Goal: Task Accomplishment & Management: Complete application form

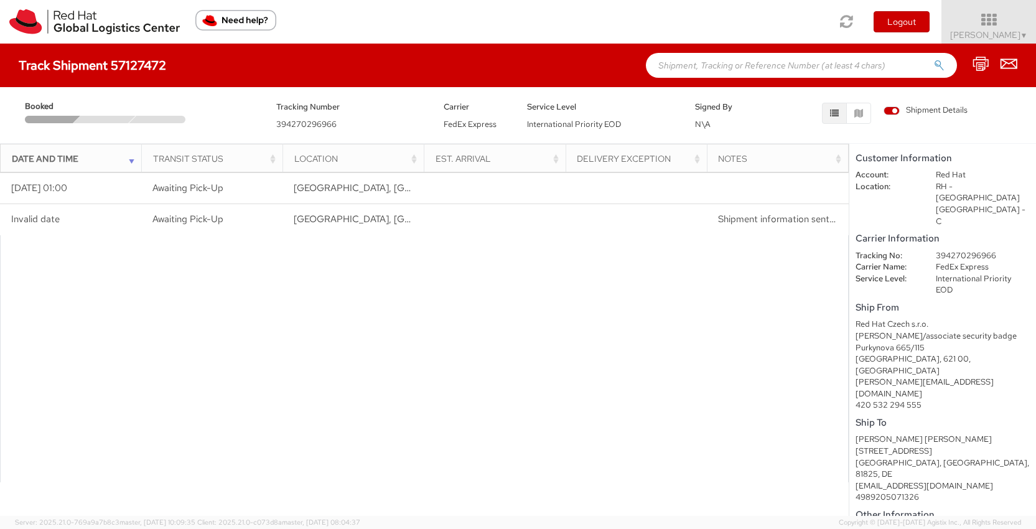
scroll to position [22, 0]
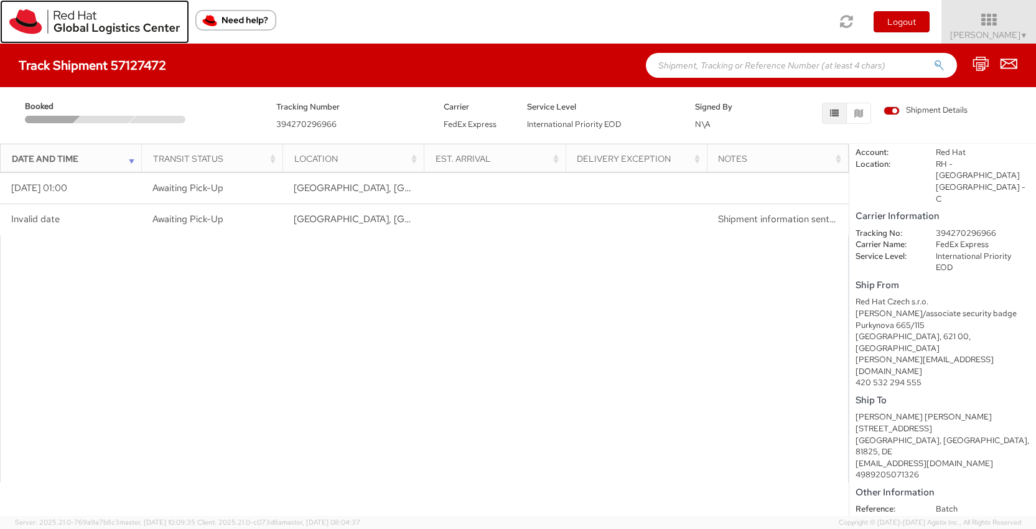
click at [115, 28] on img at bounding box center [94, 21] width 170 height 25
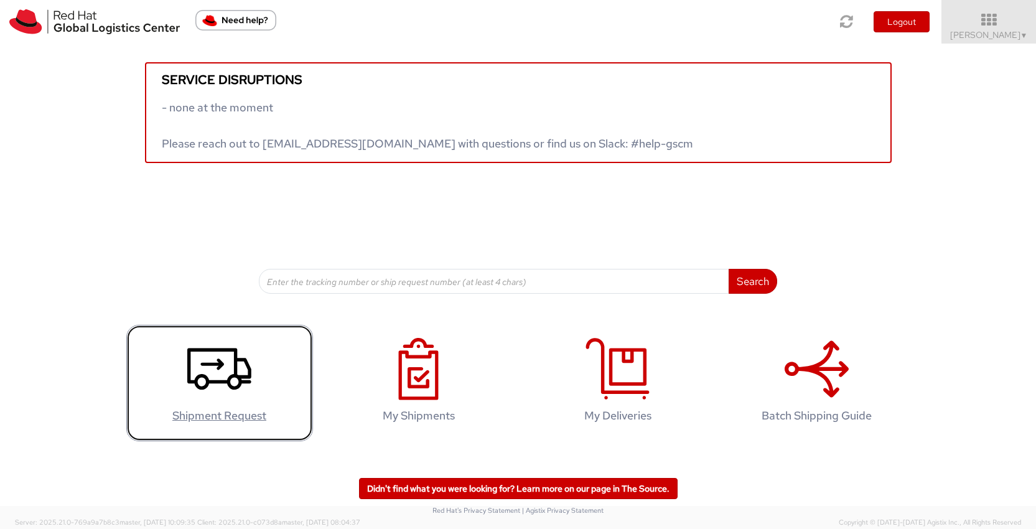
click at [203, 358] on icon at bounding box center [219, 369] width 64 height 62
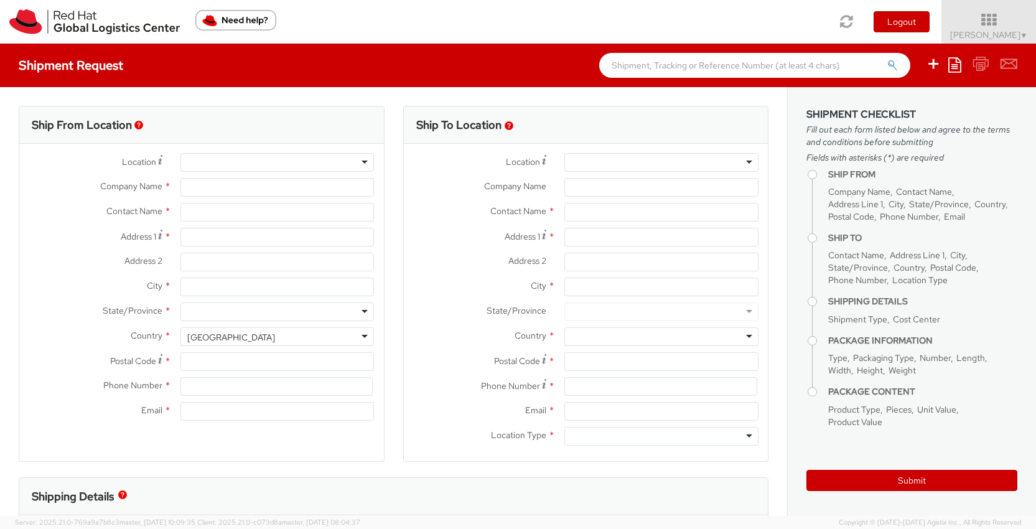
select select "821"
select select
type input "Red Hat"
type input "Leonie Keweloh"
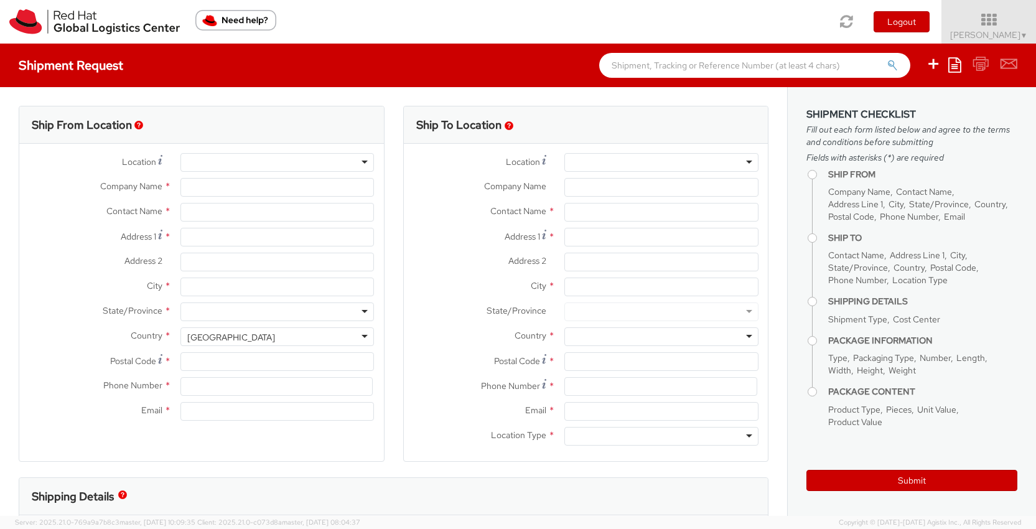
type input "4989205071326"
type input "lkeweloh@redhat.com"
click at [274, 162] on div "RH - Remote" at bounding box center [277, 162] width 194 height 19
click at [233, 164] on div "RH - Remote" at bounding box center [212, 163] width 50 height 12
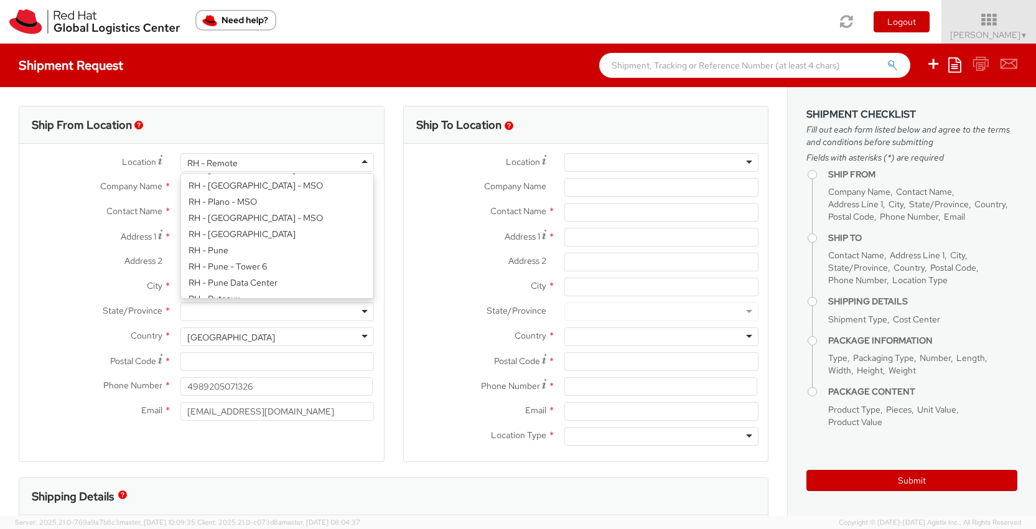
click at [257, 164] on div "RH - Remote" at bounding box center [277, 162] width 194 height 19
click at [142, 190] on span "Company Name" at bounding box center [131, 185] width 62 height 11
click at [180, 190] on input "Red Hat" at bounding box center [277, 187] width 194 height 19
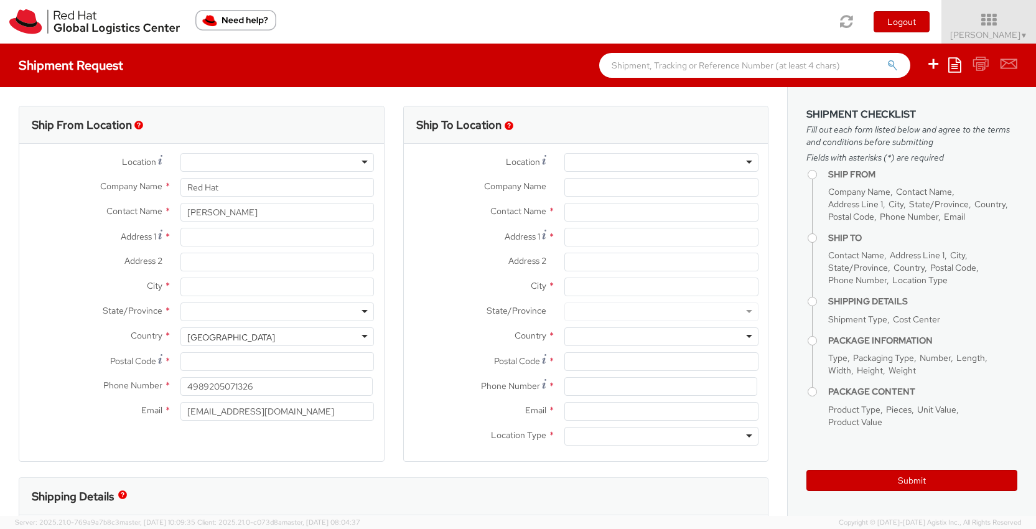
click at [235, 160] on div at bounding box center [277, 162] width 194 height 19
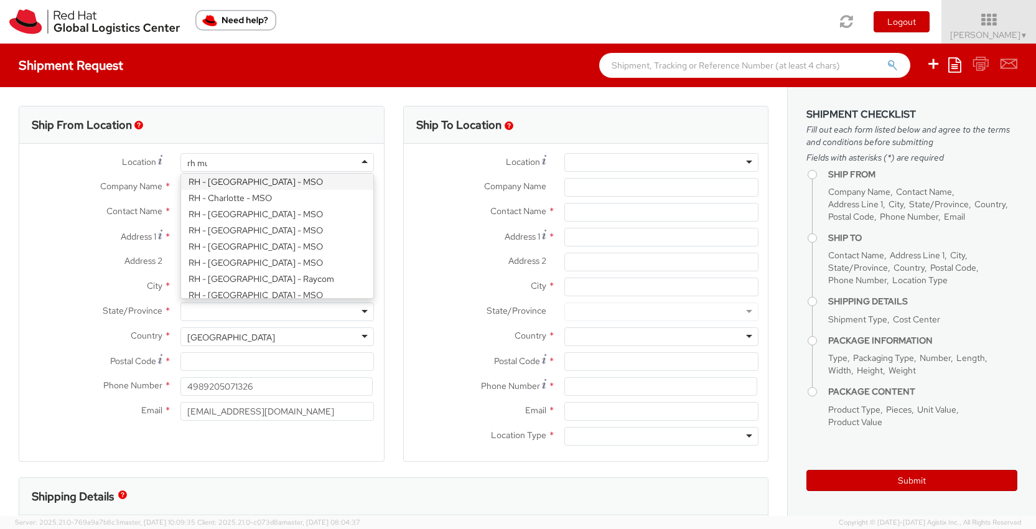
scroll to position [0, 0]
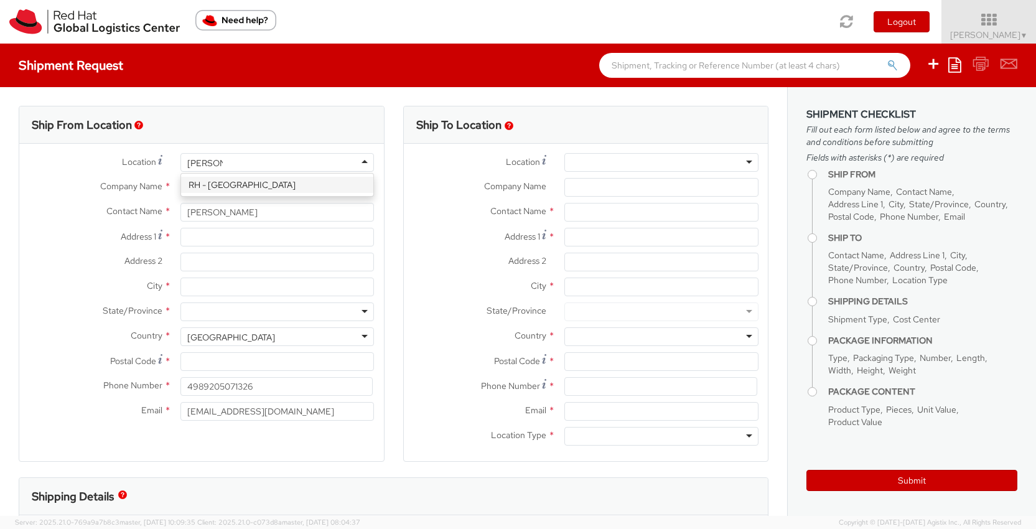
type input "rh munich"
type input "Red Hat GmbH"
type input "Werner-von-Siemens-Ring 12"
type input "Technopark II"
type input "MUNICH"
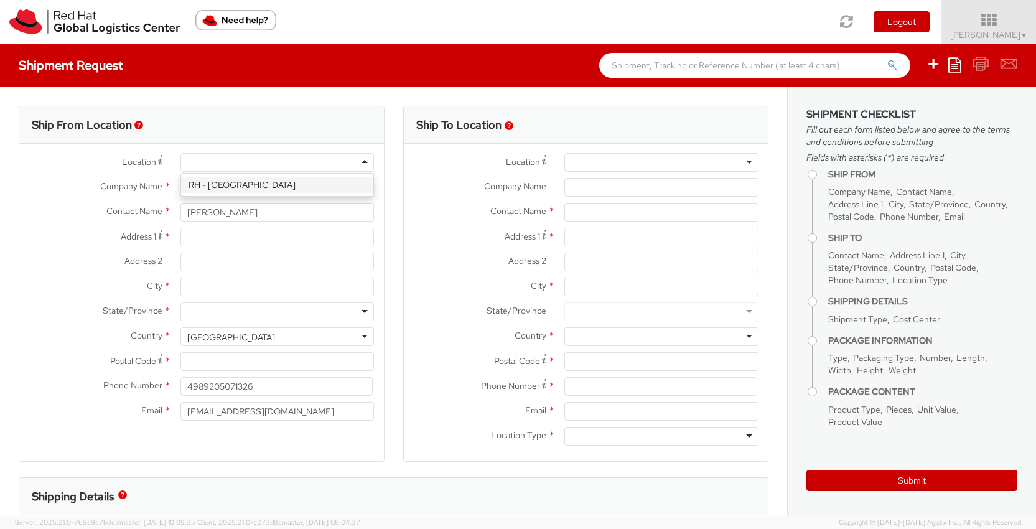
type input "85630"
type input "49 89 205071 0"
select select "CM"
select select "KGS"
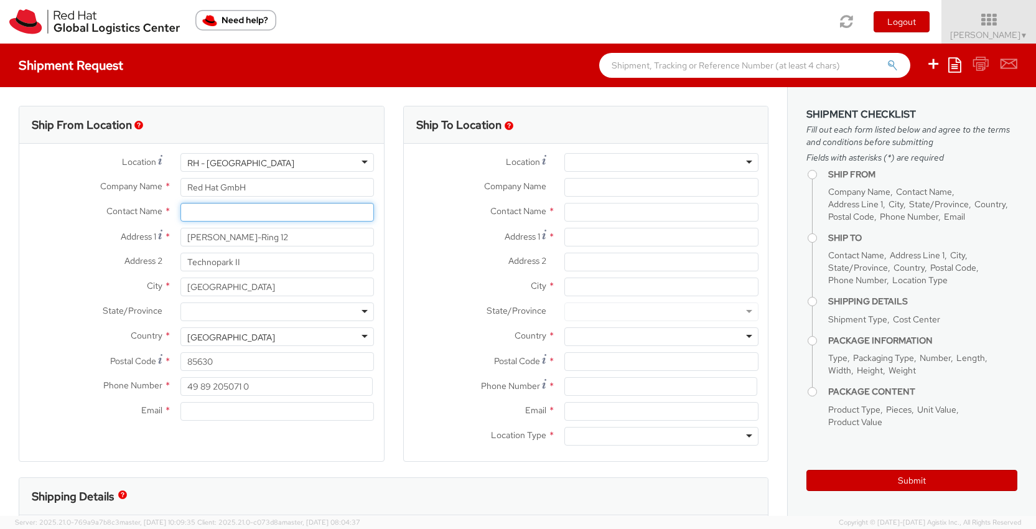
click at [219, 213] on input "text" at bounding box center [277, 212] width 194 height 19
type input "Leonie Josefine Keweloh"
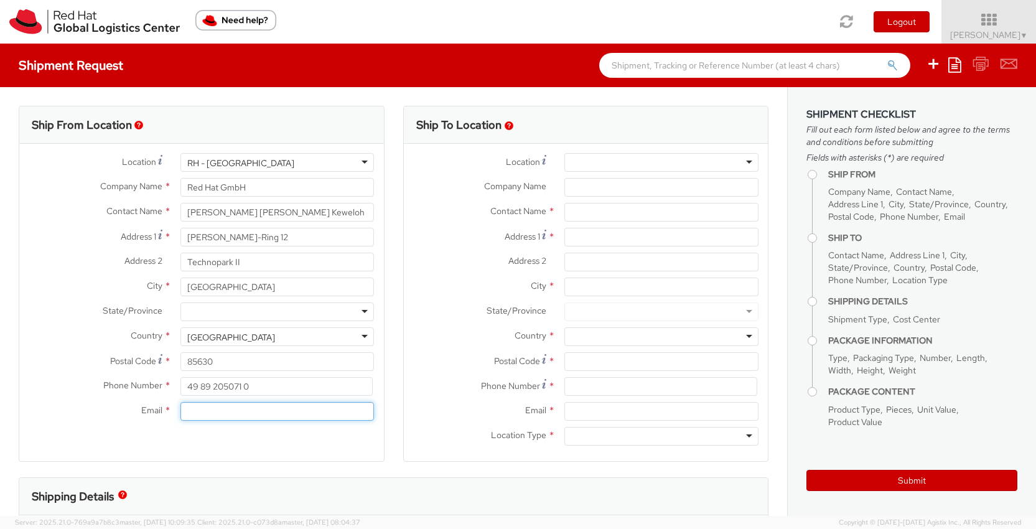
click at [233, 411] on input "Email *" at bounding box center [277, 411] width 194 height 19
type input "lkeweloh@redhat.com"
type input "MUNICH"
type input "0892050710"
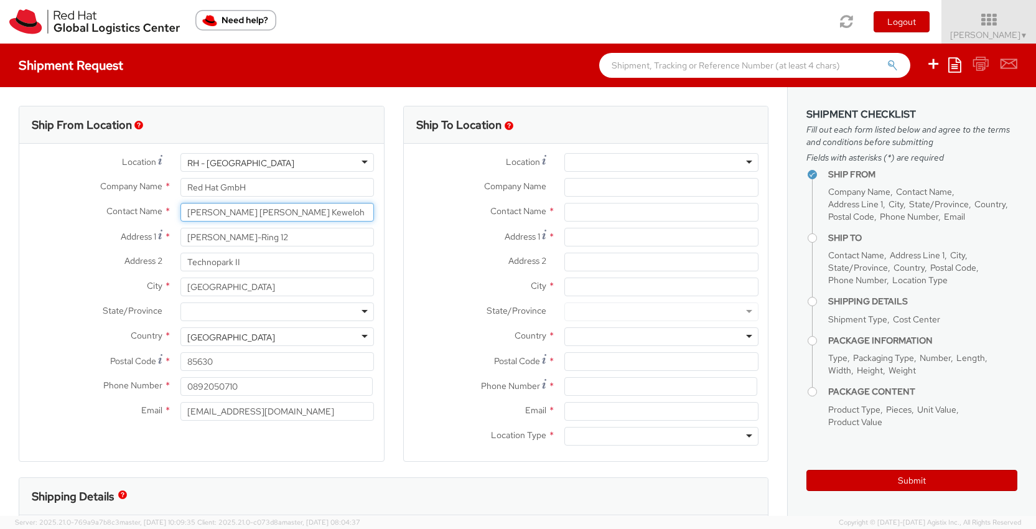
click at [188, 211] on input "Leonie Josefine Keweloh" at bounding box center [277, 212] width 194 height 19
click at [601, 162] on div at bounding box center [661, 162] width 194 height 19
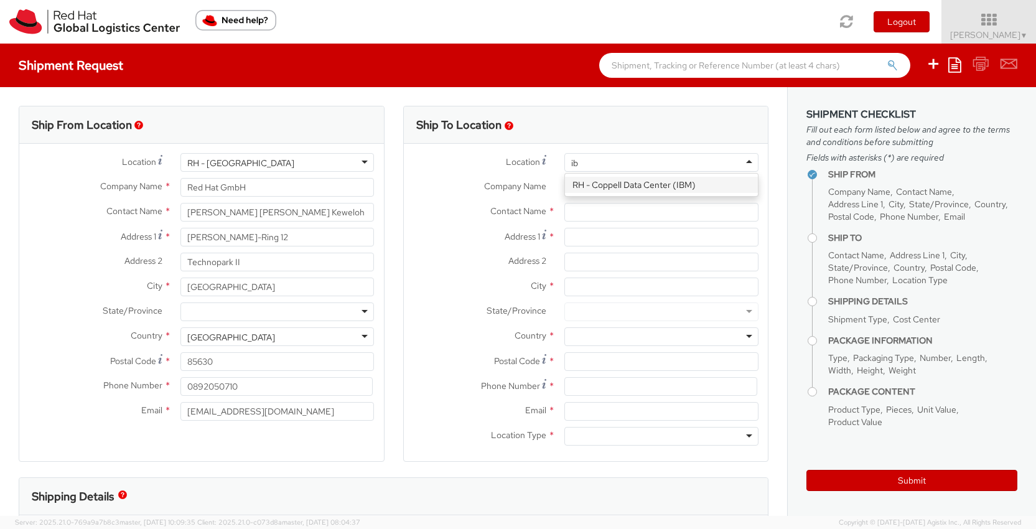
type input "i"
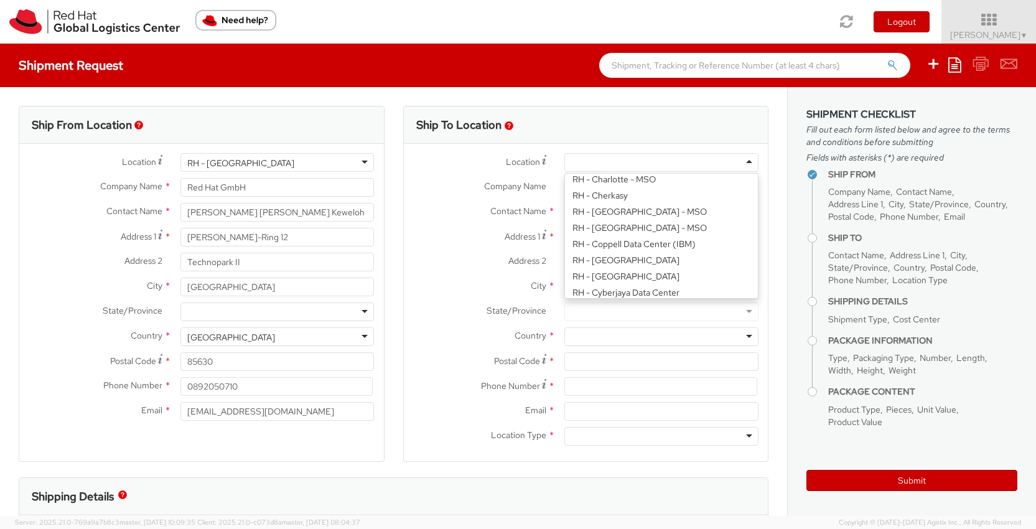
scroll to position [3, 0]
click at [626, 128] on div "Ship To Location" at bounding box center [586, 124] width 365 height 37
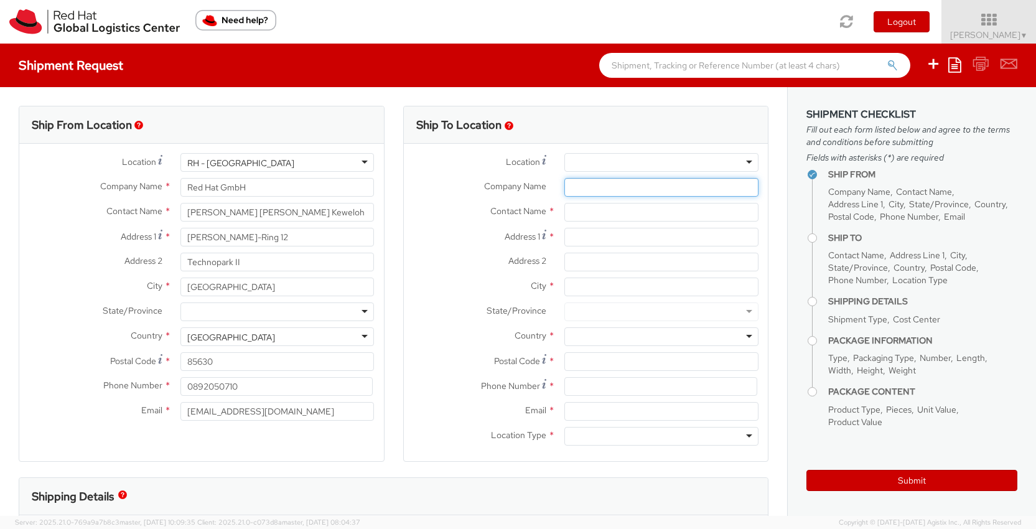
click at [597, 187] on input "Company Name *" at bounding box center [661, 187] width 194 height 19
type input "IBM Deutschland GmbH"
type input "HR-Onboarding Team Germany"
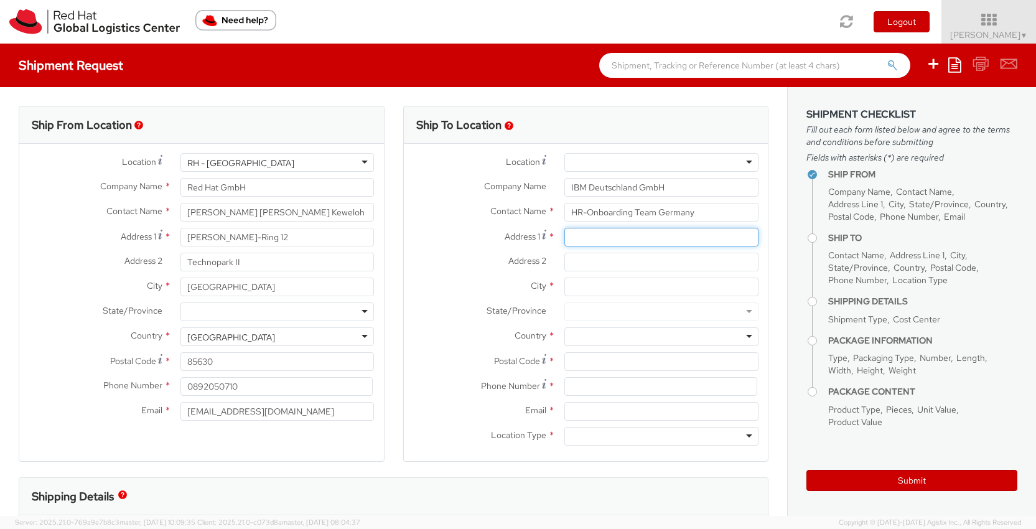
click at [613, 241] on input "Address 1 *" at bounding box center [661, 237] width 194 height 19
type input "Schönaicher Straße 220"
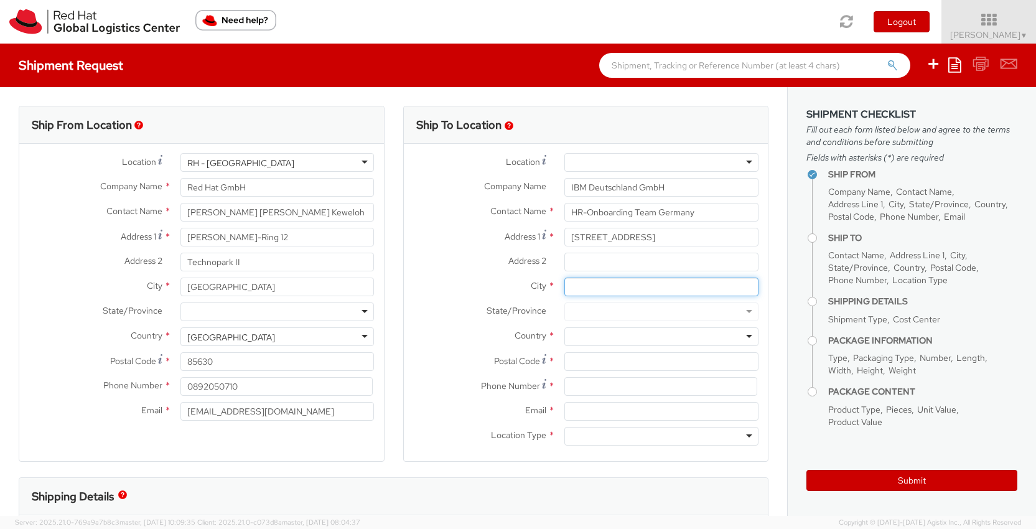
click at [590, 284] on input "City *" at bounding box center [661, 286] width 194 height 19
type input "Böblingen"
click at [593, 337] on div at bounding box center [661, 336] width 194 height 19
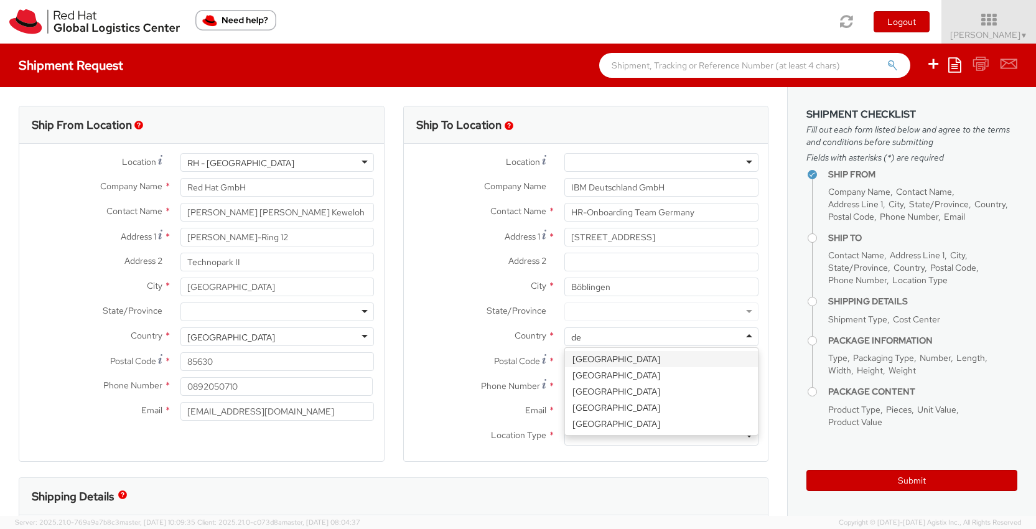
type input "d"
type input "germa"
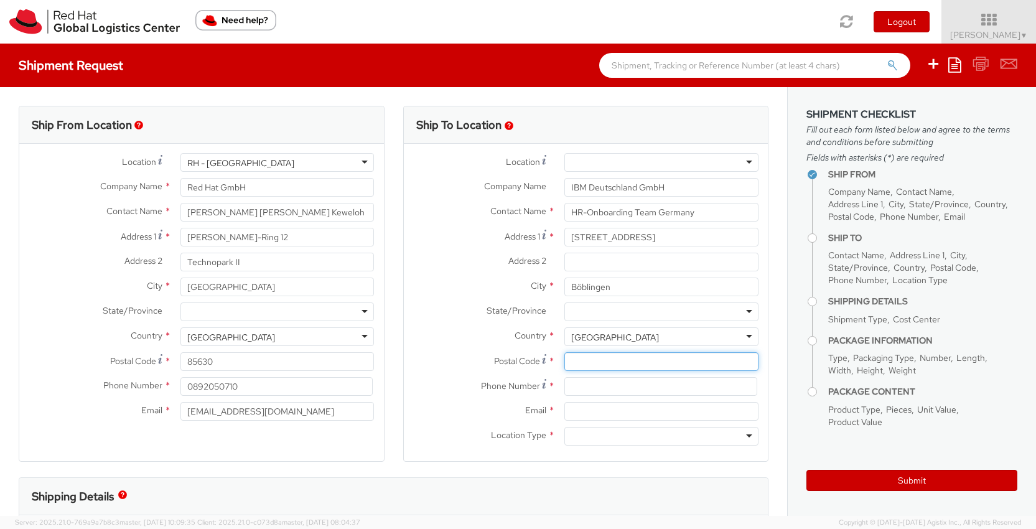
click at [588, 369] on input "Postal Code *" at bounding box center [661, 361] width 194 height 19
type input "71032"
click at [589, 395] on input at bounding box center [660, 386] width 193 height 19
type input "0892050710"
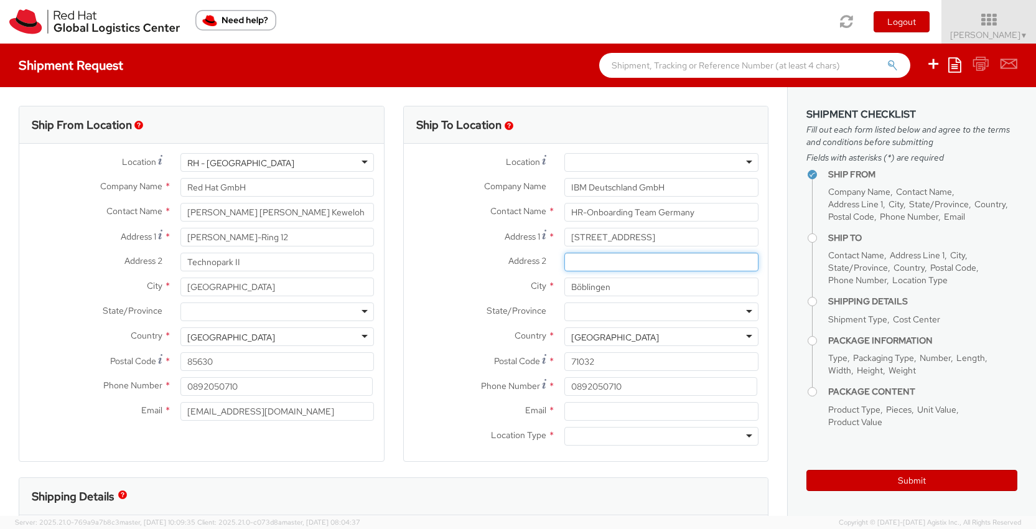
type input "Technopark II"
type input "MUNICH"
type input "lkeweloh@redhat.com"
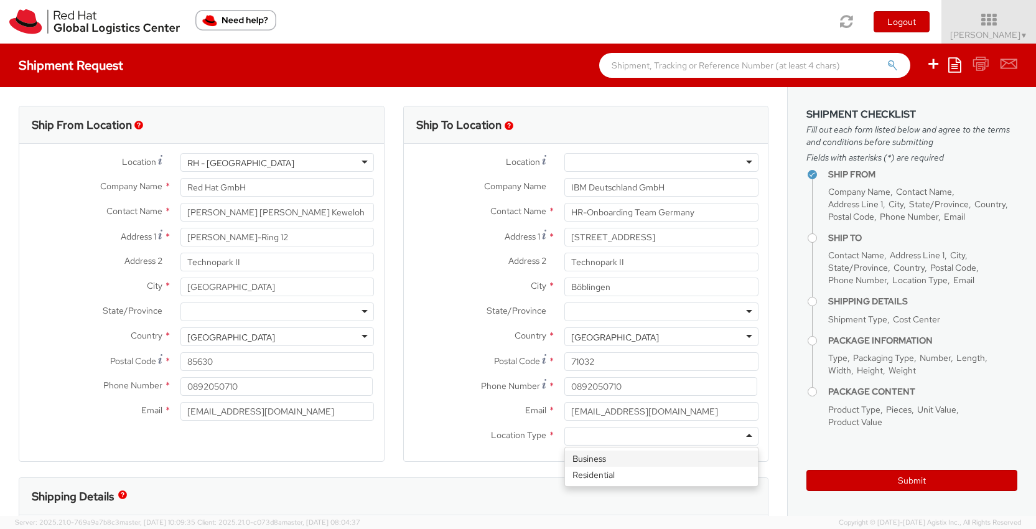
click at [639, 437] on div at bounding box center [661, 436] width 194 height 19
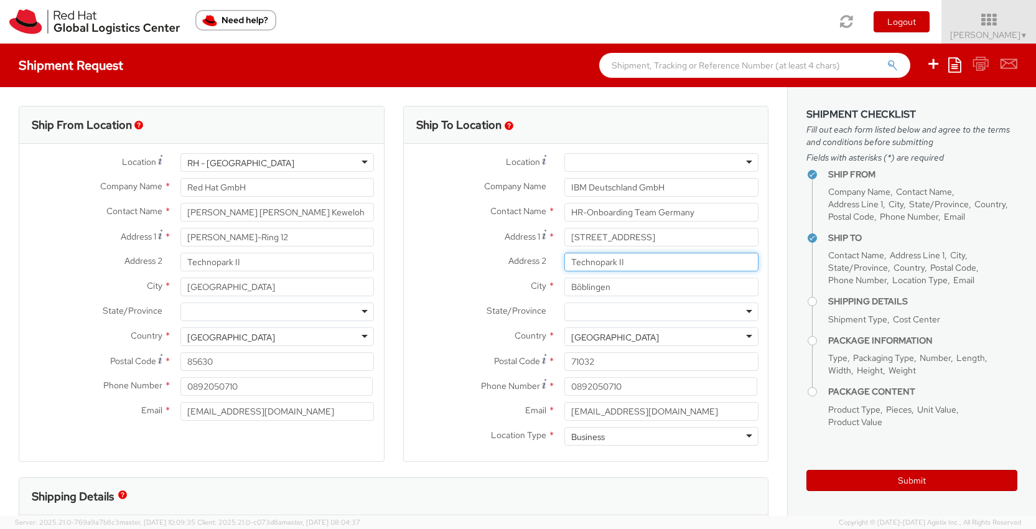
drag, startPoint x: 643, startPoint y: 264, endPoint x: 526, endPoint y: 264, distance: 116.3
click at [526, 264] on div "Address 2 * Technopark II" at bounding box center [586, 262] width 365 height 19
click at [620, 438] on div "Business" at bounding box center [661, 436] width 194 height 19
click at [607, 459] on div "Location * RH - Amsterdam - MSO RH - Amsterdam Data Center RH - Ashburn Data Ce…" at bounding box center [586, 302] width 365 height 317
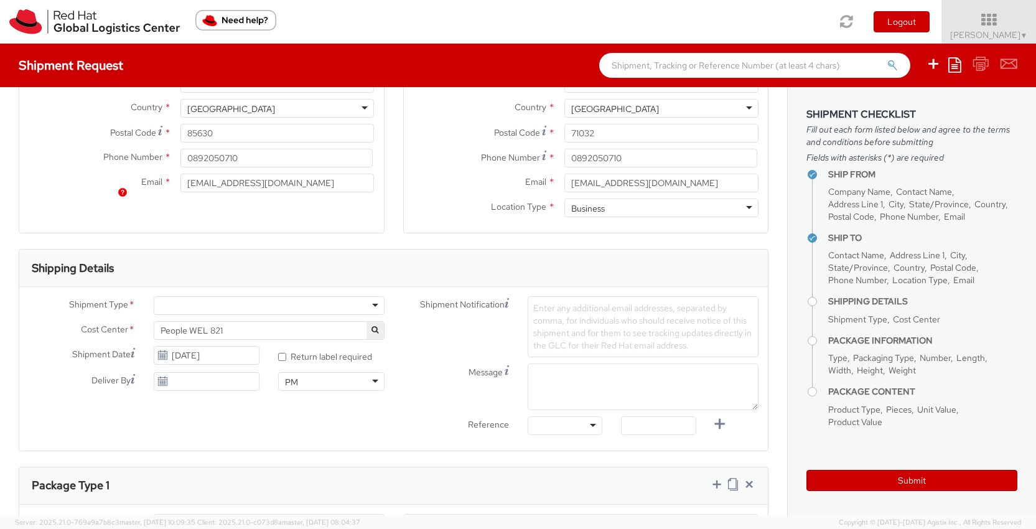
scroll to position [302, 0]
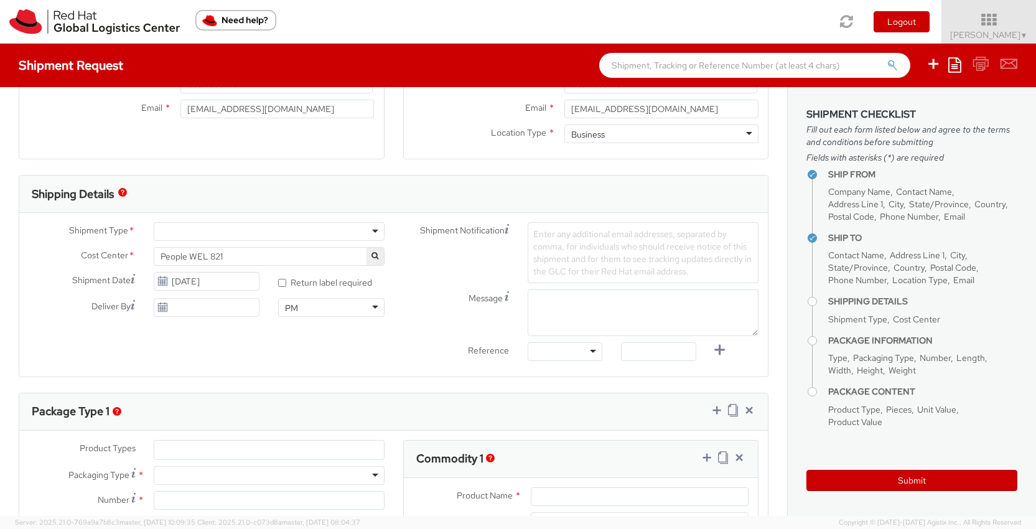
click at [299, 229] on div at bounding box center [269, 231] width 231 height 19
click at [566, 248] on span "Enter any additional email addresses, separated by comma, for individuals who s…" at bounding box center [642, 252] width 218 height 49
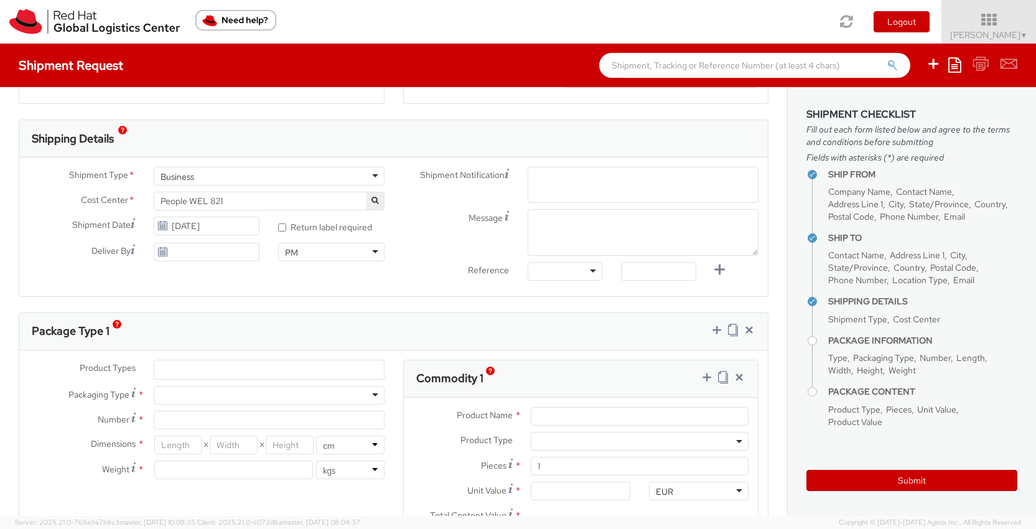
scroll to position [415, 0]
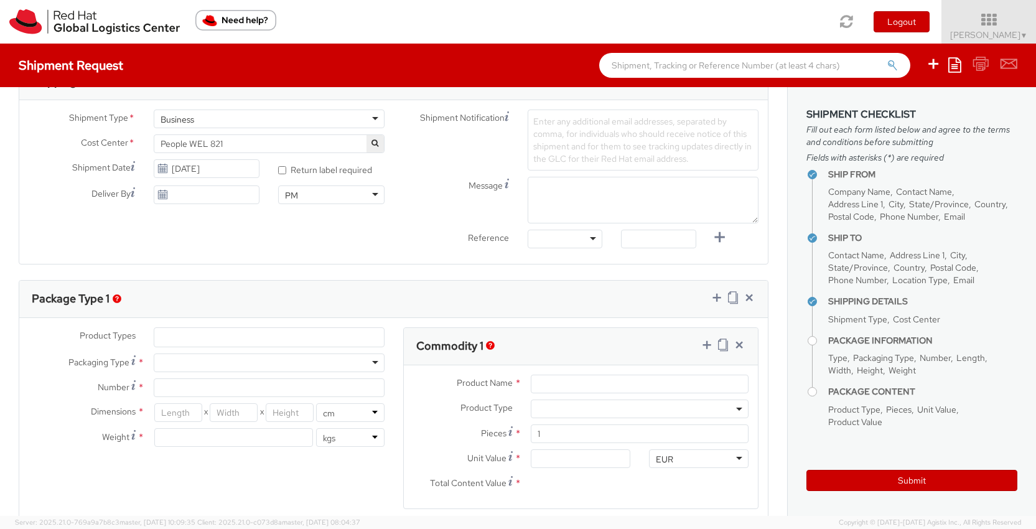
click at [221, 343] on div "Product Types * Documents Docking Station Laptop Monitor Other Hardware Server …" at bounding box center [206, 393] width 374 height 132
type input "1"
type input "24.13"
type input "31.75"
type input "0.64"
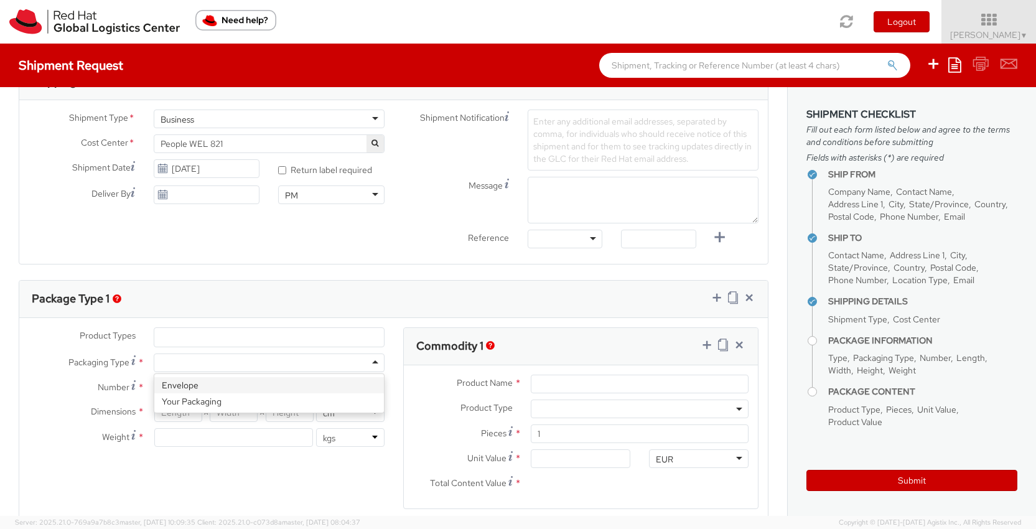
type input "0.5"
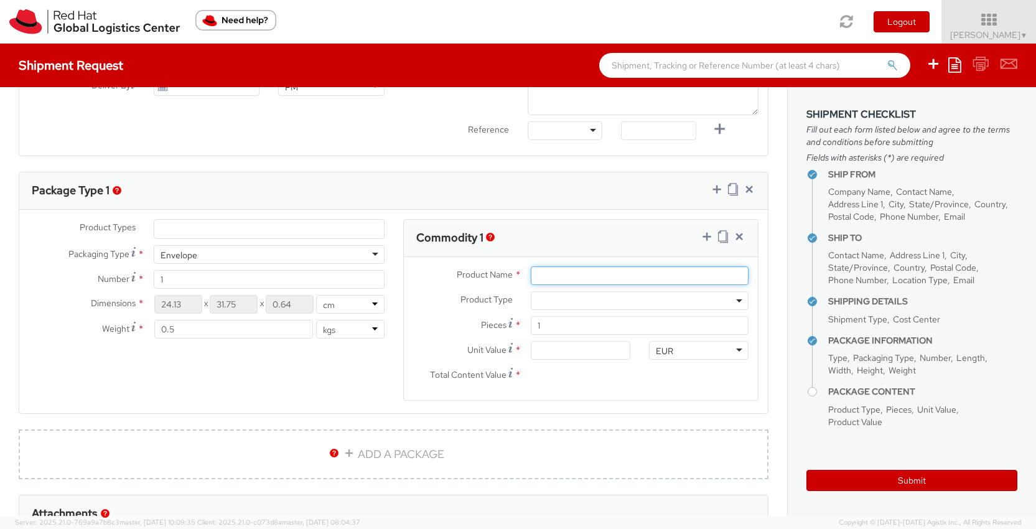
click at [616, 275] on input "Product Name *" at bounding box center [640, 275] width 218 height 19
click at [583, 346] on input "Unit Value *" at bounding box center [581, 350] width 100 height 19
click at [560, 276] on input "Product Name *" at bounding box center [640, 275] width 218 height 19
type input "Employment Contract"
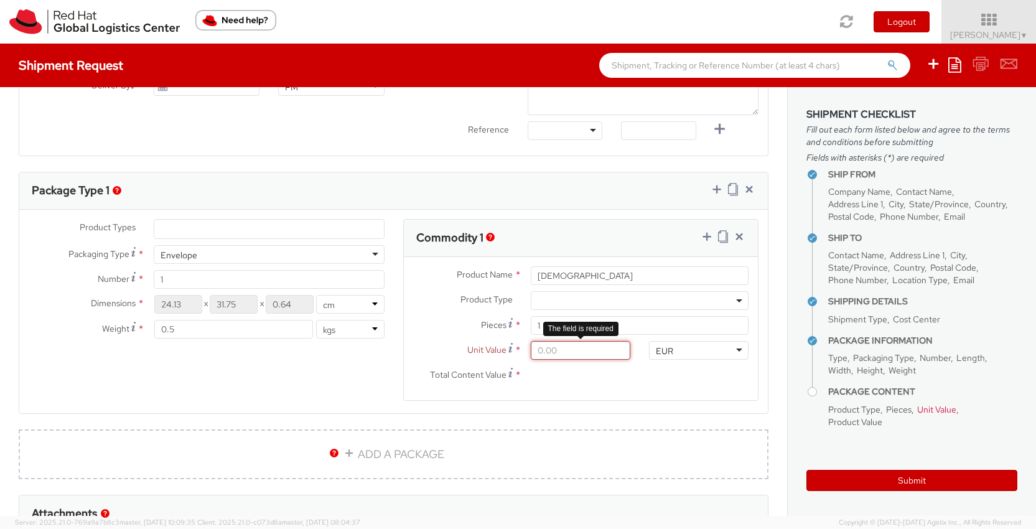
click at [579, 350] on input "Unit Value *" at bounding box center [581, 350] width 100 height 19
type input "1.00"
type input "10.00"
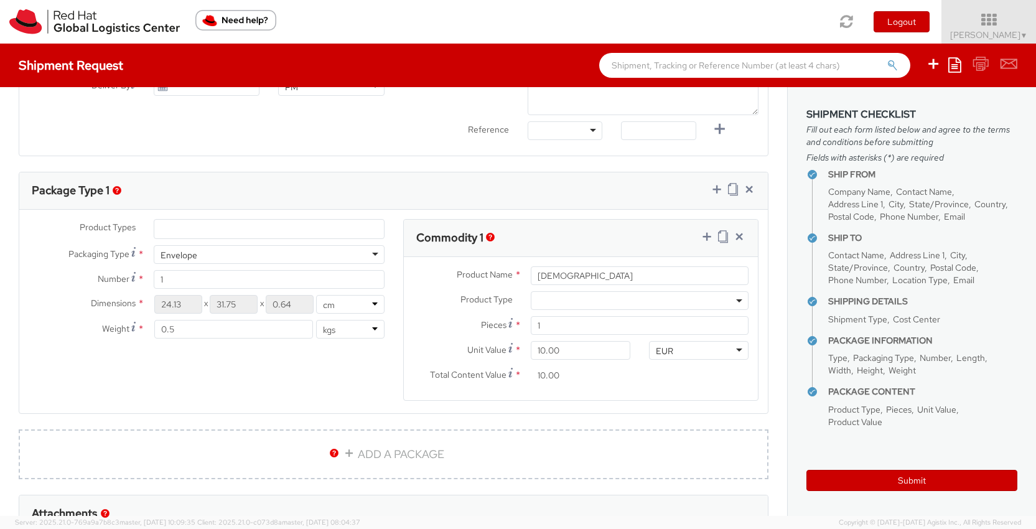
click at [610, 401] on agx-form-section "Commodity 1 Product Name * Employment Contract Product Type * Documents Docking…" at bounding box center [581, 317] width 374 height 197
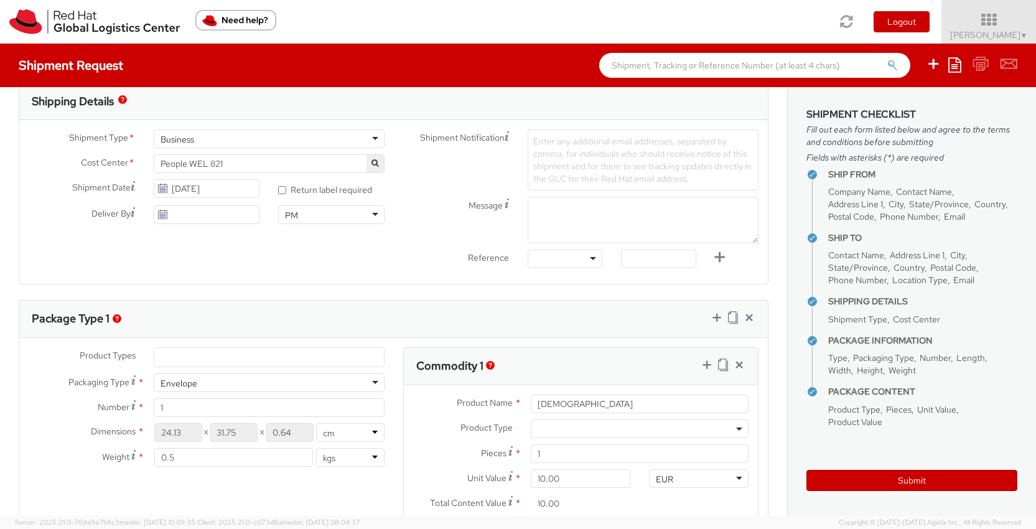
click at [489, 368] on img "button" at bounding box center [490, 365] width 9 height 9
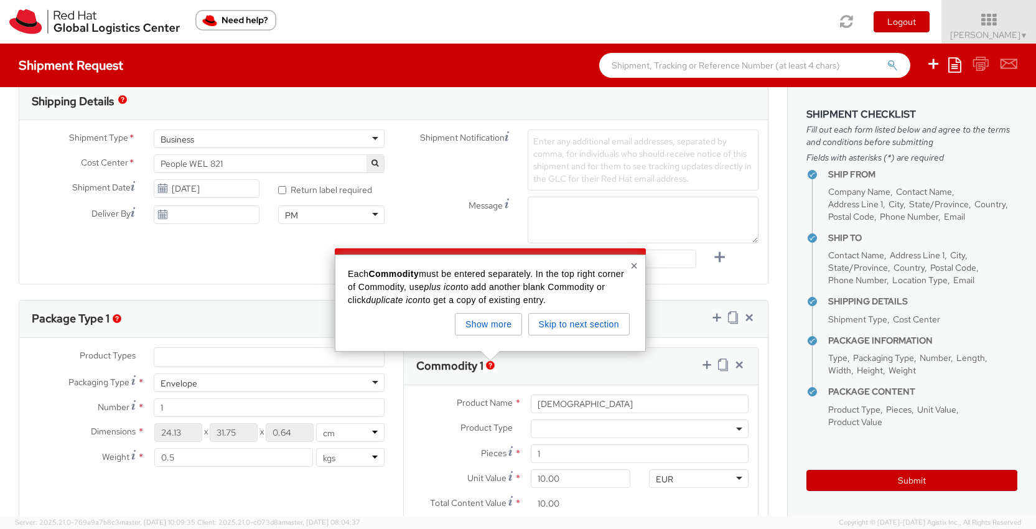
click at [637, 269] on button "×" at bounding box center [633, 265] width 7 height 12
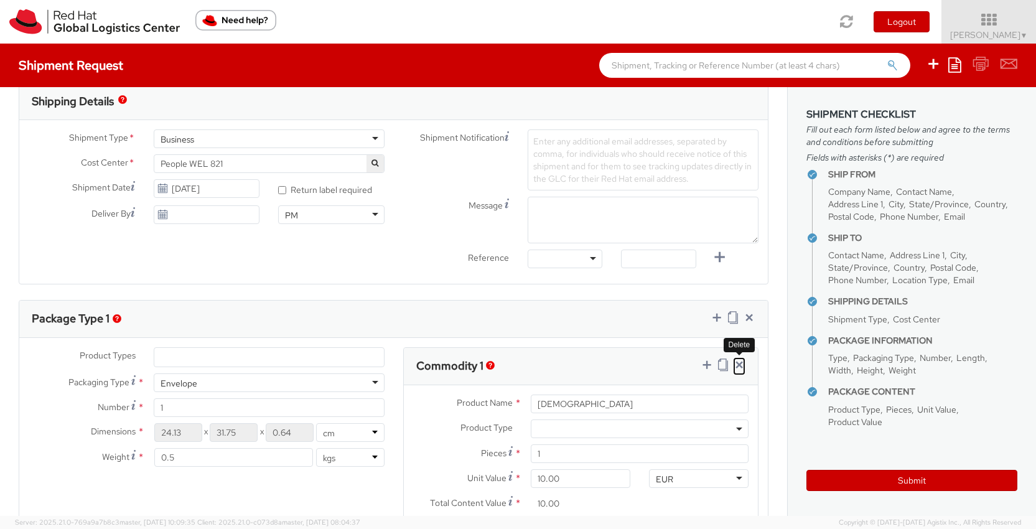
click at [742, 367] on icon at bounding box center [739, 364] width 12 height 12
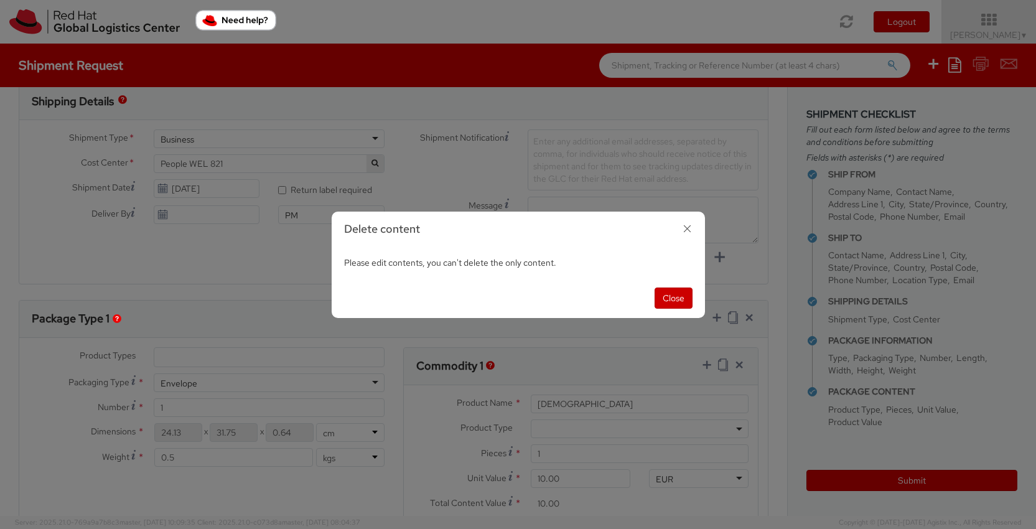
click at [688, 231] on icon "button" at bounding box center [687, 229] width 18 height 18
select select
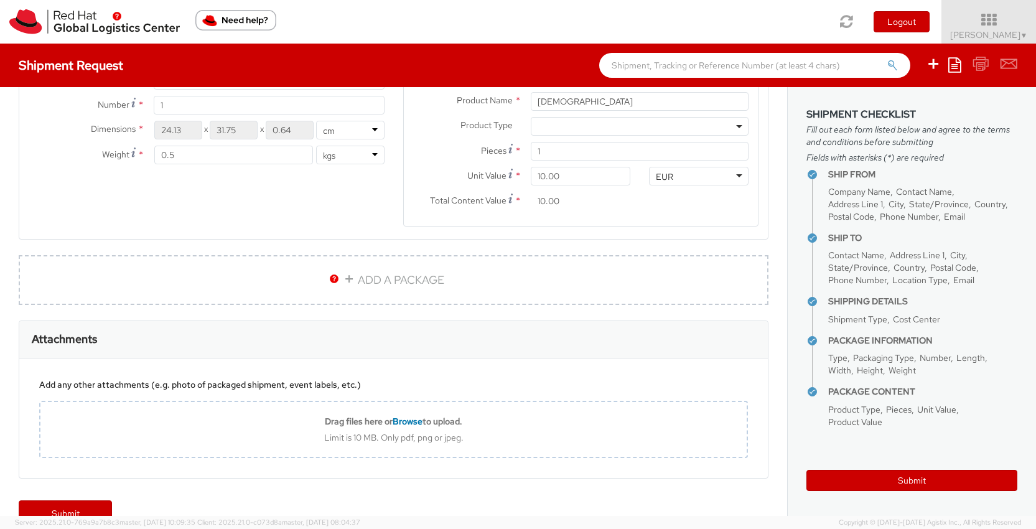
scroll to position [725, 0]
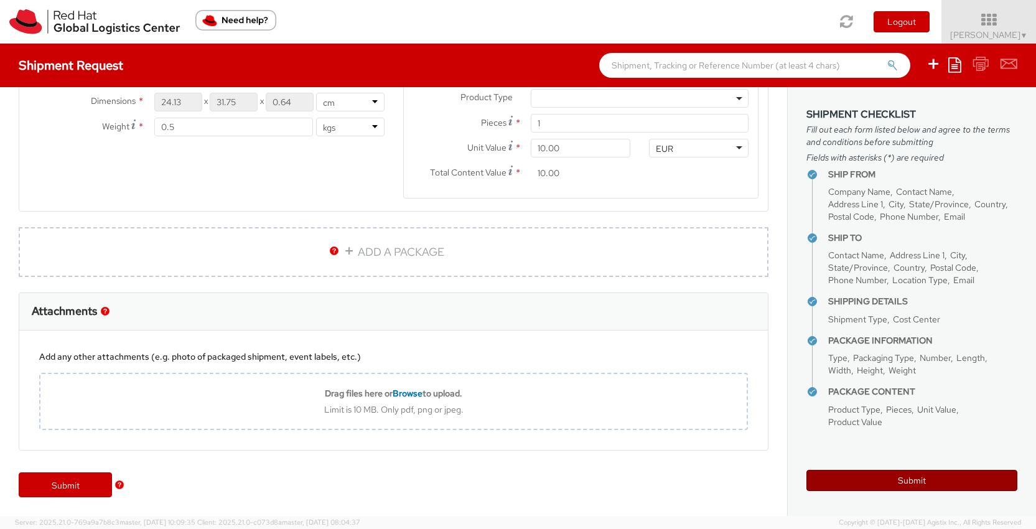
click at [862, 480] on button "Submit" at bounding box center [911, 480] width 211 height 21
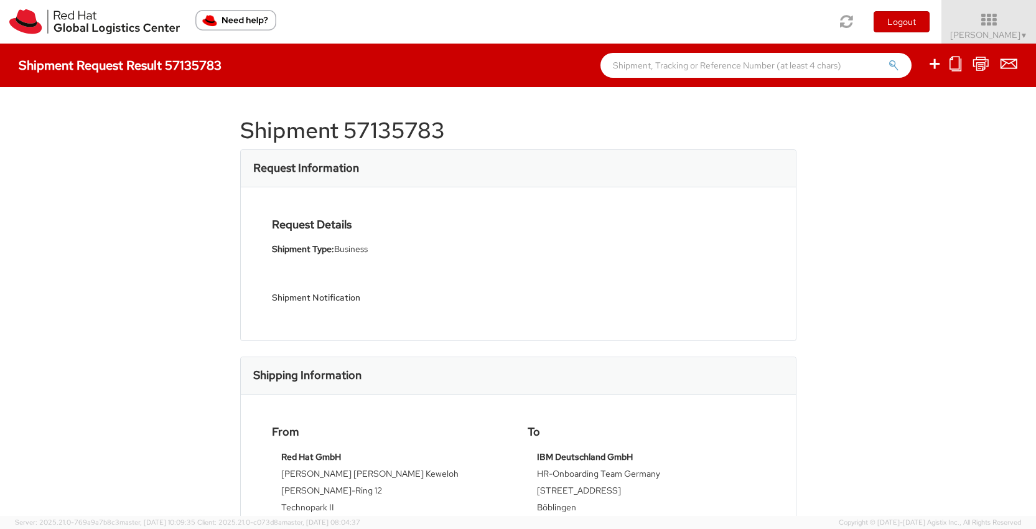
click at [387, 136] on h1 "Shipment 57135783" at bounding box center [518, 130] width 556 height 25
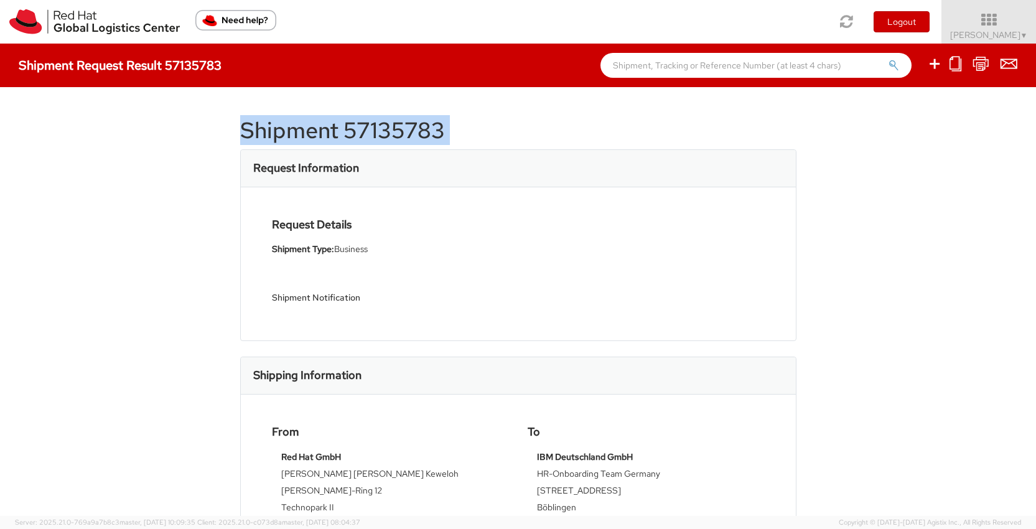
click at [387, 136] on h1 "Shipment 57135783" at bounding box center [518, 130] width 556 height 25
click at [373, 124] on h1 "Shipment 57135783" at bounding box center [518, 130] width 556 height 25
